Goal: Transaction & Acquisition: Purchase product/service

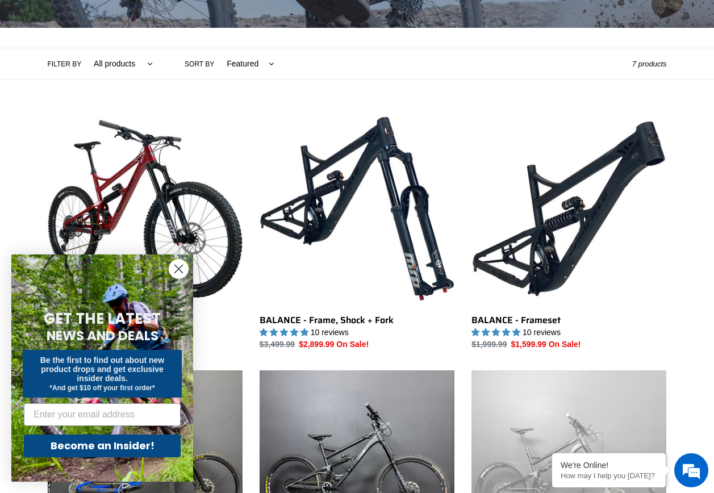
click at [183, 268] on circle "Close dialog" at bounding box center [178, 269] width 19 height 19
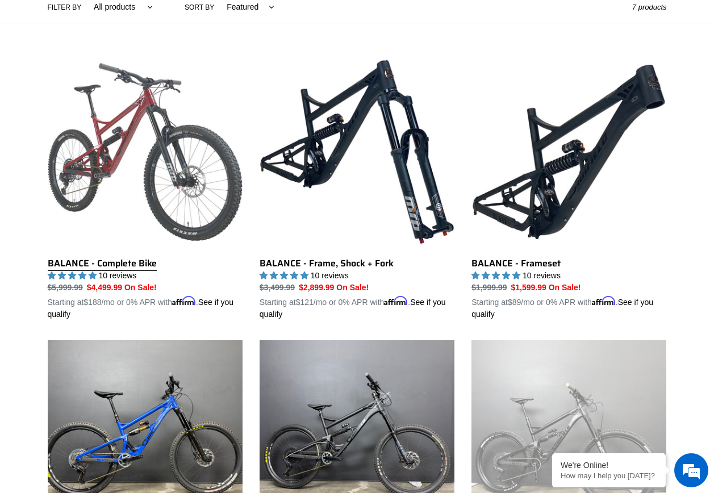
click at [136, 264] on link "BALANCE - Complete Bike" at bounding box center [145, 188] width 195 height 266
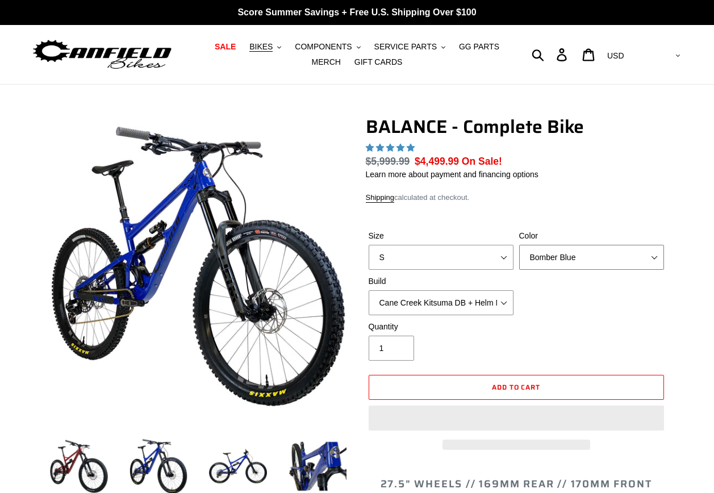
click at [589, 259] on select "Bomber Blue Goat's Blood Stealth Black" at bounding box center [591, 257] width 145 height 25
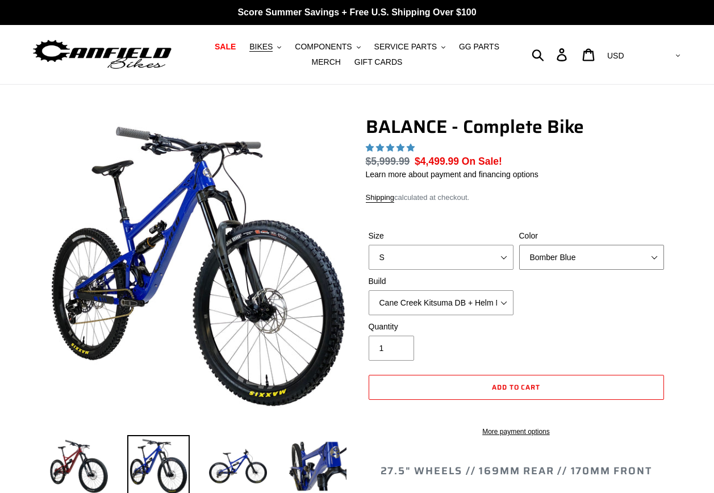
select select "highest-rating"
click at [588, 259] on select "Bomber Blue Goat's Blood Stealth Black" at bounding box center [591, 257] width 145 height 25
